Goal: Task Accomplishment & Management: Complete application form

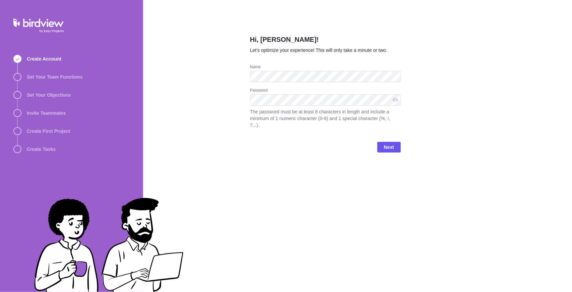
click at [239, 183] on div "Hi, [PERSON_NAME]! Let’s optimize your experience! This will only take a minute…" at bounding box center [357, 146] width 429 height 292
click at [388, 143] on span "Next" at bounding box center [389, 147] width 10 height 8
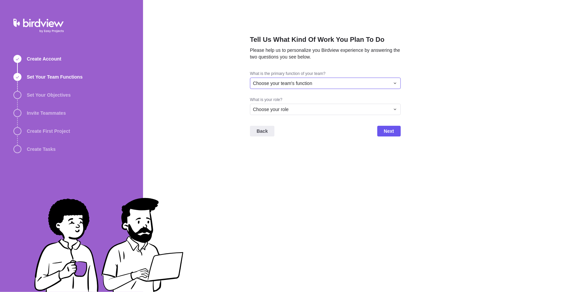
click at [319, 80] on div "Choose your team's function" at bounding box center [321, 83] width 137 height 7
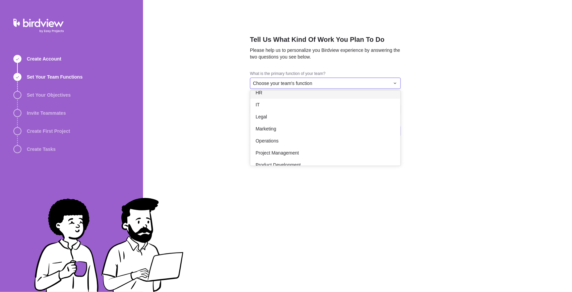
scroll to position [100, 0]
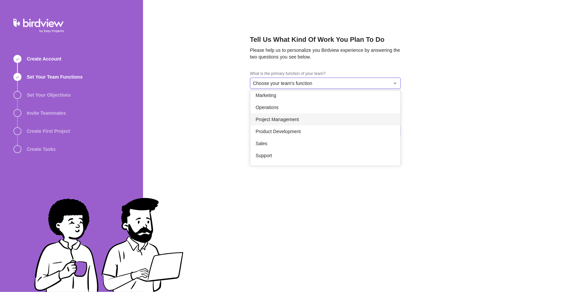
click at [282, 122] on span "Project Management" at bounding box center [276, 119] width 43 height 7
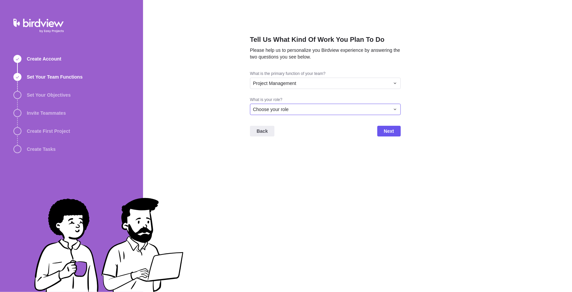
click at [292, 111] on div "Choose your role" at bounding box center [321, 109] width 137 height 7
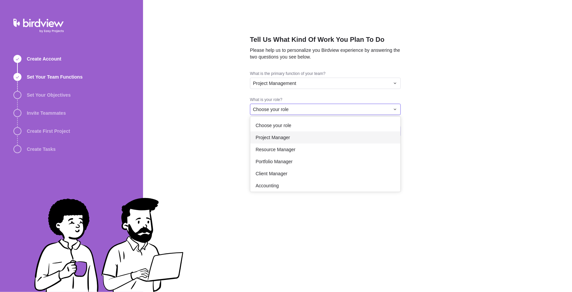
click at [308, 135] on div "Project Manager" at bounding box center [325, 138] width 150 height 12
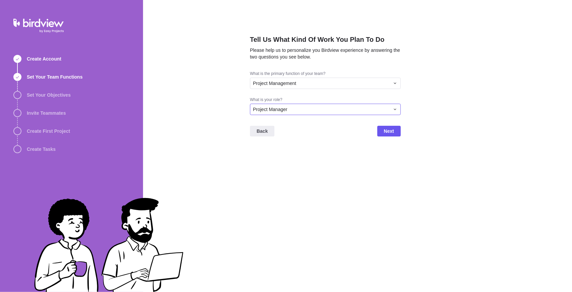
click at [309, 110] on div "Project Manager" at bounding box center [321, 109] width 137 height 7
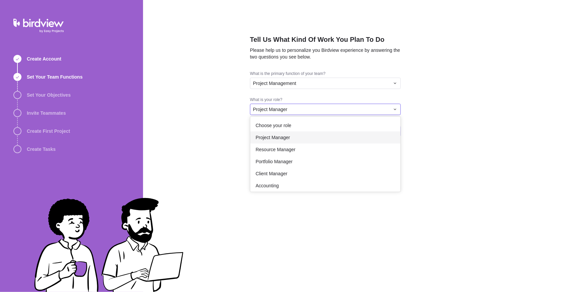
click at [309, 110] on div "Project Manager" at bounding box center [321, 109] width 137 height 7
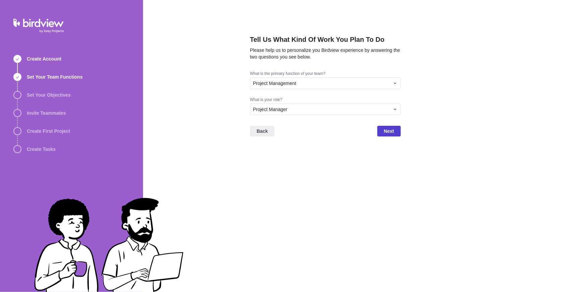
click at [384, 132] on span "Next" at bounding box center [389, 131] width 10 height 8
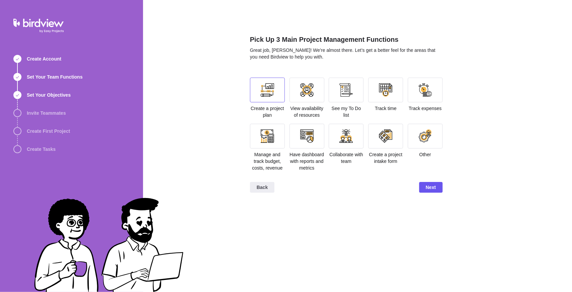
click at [271, 86] on div at bounding box center [266, 89] width 13 height 13
click at [349, 86] on div at bounding box center [345, 89] width 13 height 13
click at [280, 147] on div at bounding box center [267, 136] width 35 height 25
click at [386, 138] on div at bounding box center [385, 136] width 13 height 13
drag, startPoint x: 252, startPoint y: 141, endPoint x: 283, endPoint y: 138, distance: 31.0
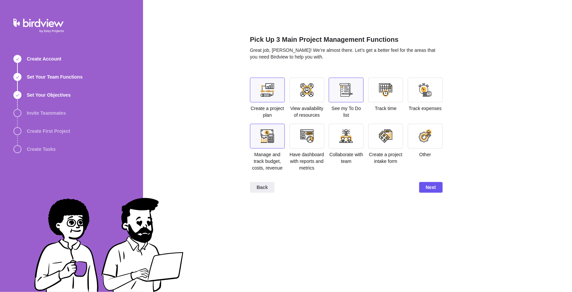
click at [252, 141] on div at bounding box center [267, 136] width 35 height 25
click at [265, 140] on div at bounding box center [266, 136] width 13 height 13
click at [390, 128] on div at bounding box center [385, 136] width 35 height 25
drag, startPoint x: 279, startPoint y: 143, endPoint x: 285, endPoint y: 143, distance: 5.7
click at [278, 143] on div at bounding box center [267, 136] width 35 height 25
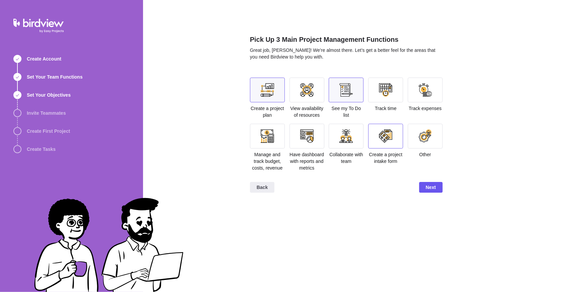
click at [388, 130] on div at bounding box center [385, 136] width 13 height 13
click at [432, 189] on span "Next" at bounding box center [431, 187] width 10 height 8
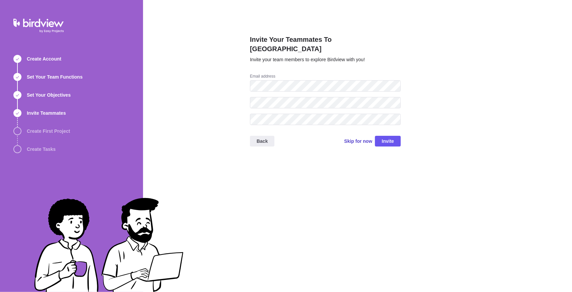
click at [357, 138] on span "Skip for now" at bounding box center [358, 141] width 28 height 7
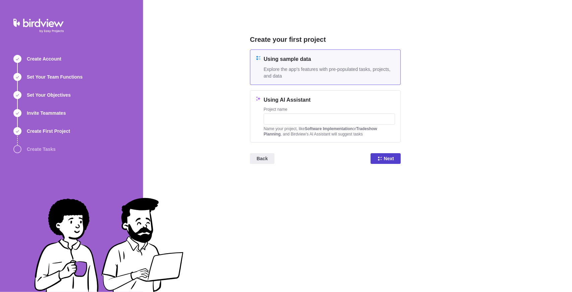
click at [385, 160] on span "Next" at bounding box center [389, 159] width 10 height 8
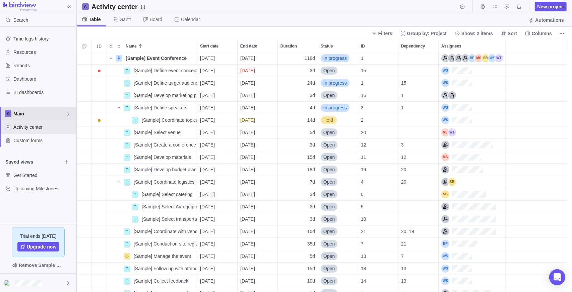
click at [31, 114] on span "Main" at bounding box center [39, 113] width 52 height 7
click at [35, 111] on span "Main" at bounding box center [39, 113] width 52 height 7
